Goal: Check status: Check status

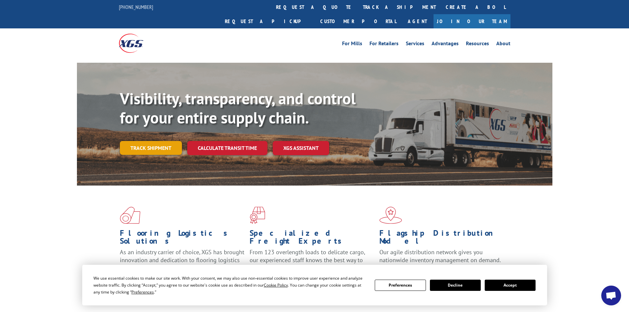
click at [160, 141] on link "Track shipment" at bounding box center [151, 148] width 62 height 14
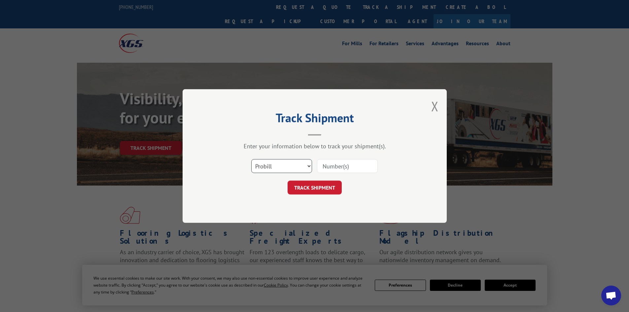
click at [269, 161] on select "Select category... Probill BOL PO" at bounding box center [281, 166] width 61 height 14
select select "po"
click at [251, 159] on select "Select category... Probill BOL PO" at bounding box center [281, 166] width 61 height 14
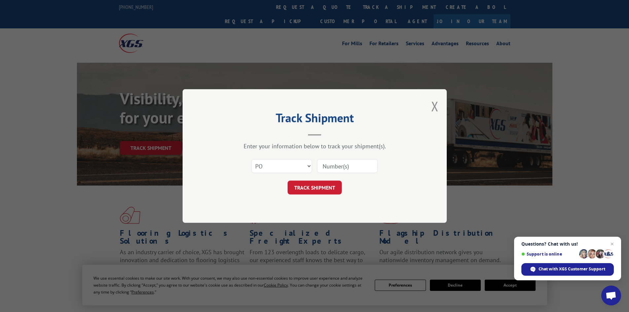
click at [333, 166] on input at bounding box center [347, 166] width 61 height 14
paste input "22532990"
type input "22532990"
click at [306, 186] on button "TRACK SHIPMENT" at bounding box center [315, 188] width 54 height 14
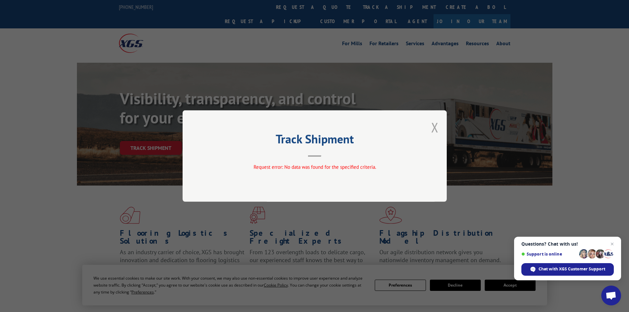
click at [432, 126] on button "Close modal" at bounding box center [434, 128] width 7 height 18
